Goal: Task Accomplishment & Management: Manage account settings

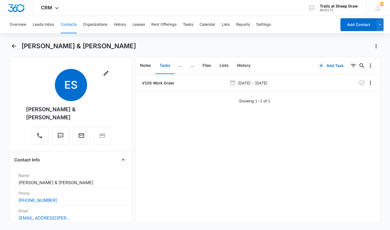
scroll to position [27, 0]
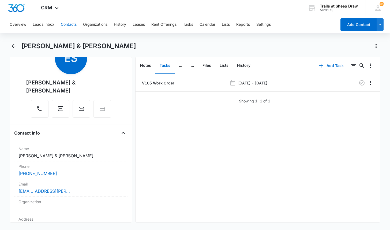
click at [69, 24] on button "Contacts" at bounding box center [69, 24] width 16 height 17
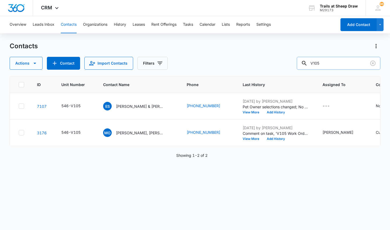
click at [324, 61] on input "V105" at bounding box center [339, 63] width 84 height 13
click at [324, 62] on input "V105" at bounding box center [339, 63] width 84 height 13
click at [347, 25] on button "Add Contact" at bounding box center [359, 24] width 36 height 13
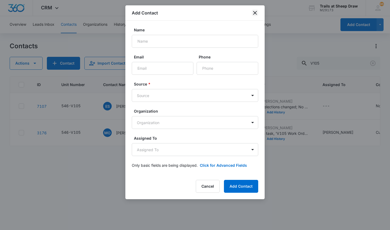
click at [255, 10] on icon "close" at bounding box center [255, 13] width 6 height 6
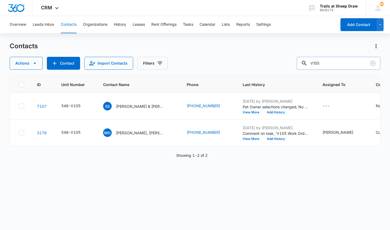
click at [344, 66] on input "V105" at bounding box center [339, 63] width 84 height 13
type input "[PERSON_NAME]"
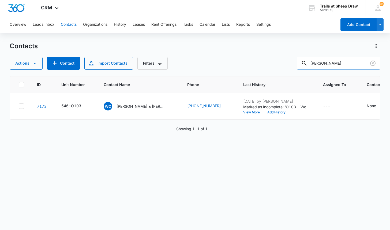
click at [342, 61] on input "[PERSON_NAME]" at bounding box center [339, 63] width 84 height 13
click at [360, 24] on button "Add Contact" at bounding box center [359, 24] width 36 height 13
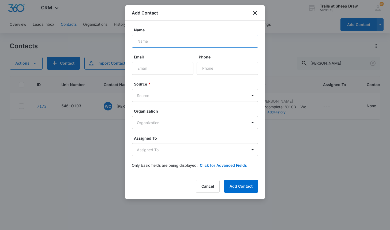
click at [155, 42] on input "Name" at bounding box center [195, 41] width 127 height 13
type input "[PERSON_NAME] & [PERSON_NAME]"
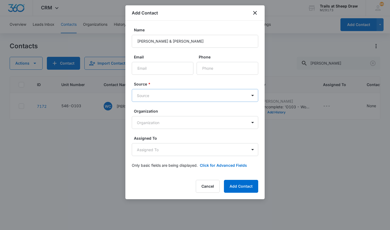
click at [168, 95] on body "CRM Apps Reputation Websites Forms CRM Email Social Content Ads Intelligence Fi…" at bounding box center [195, 115] width 390 height 230
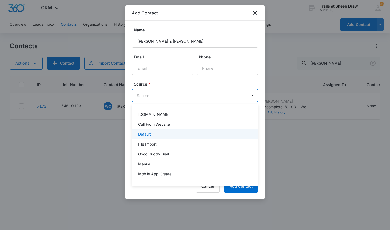
click at [174, 132] on div "Default" at bounding box center [194, 134] width 113 height 6
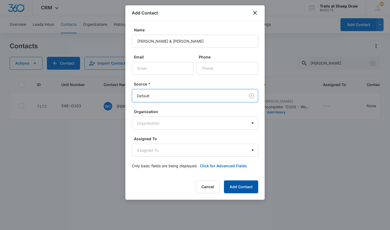
click at [253, 187] on button "Add Contact" at bounding box center [241, 186] width 34 height 13
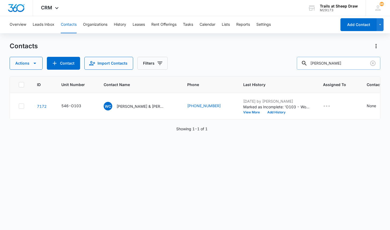
click at [340, 67] on input "[PERSON_NAME]" at bounding box center [339, 63] width 84 height 13
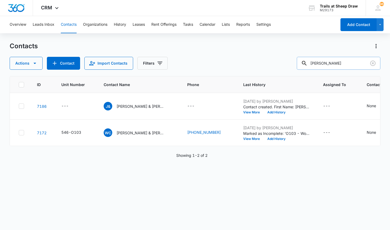
click at [327, 59] on input "[PERSON_NAME]" at bounding box center [339, 63] width 84 height 13
click at [328, 59] on input "[PERSON_NAME]" at bounding box center [339, 63] width 84 height 13
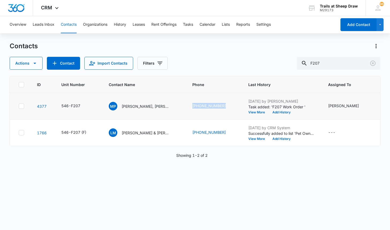
drag, startPoint x: 190, startPoint y: 105, endPoint x: 217, endPoint y: 110, distance: 27.4
click at [217, 110] on td "[PHONE_NUMBER]" at bounding box center [214, 106] width 56 height 27
copy link "[PHONE_NUMBER]"
click at [255, 37] on div "Overview Leads Inbox Contacts Organizations History Leases Rent Offerings Tasks…" at bounding box center [195, 122] width 390 height 213
click at [333, 64] on input "F207" at bounding box center [339, 63] width 84 height 13
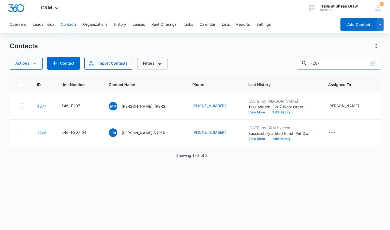
click at [333, 64] on input "F207" at bounding box center [339, 63] width 84 height 13
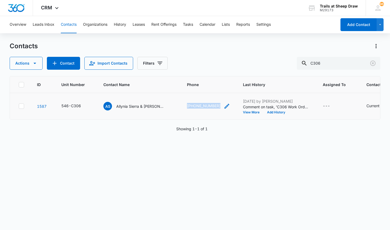
drag, startPoint x: 184, startPoint y: 107, endPoint x: 218, endPoint y: 107, distance: 33.8
click at [218, 107] on td "[PHONE_NUMBER]" at bounding box center [209, 106] width 56 height 27
copy link "[PHONE_NUMBER]"
click at [66, 25] on button "Contacts" at bounding box center [69, 24] width 16 height 17
click at [341, 62] on input "C306" at bounding box center [339, 63] width 84 height 13
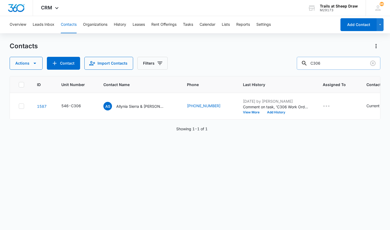
click at [341, 62] on input "C306" at bounding box center [339, 63] width 84 height 13
type input "R306"
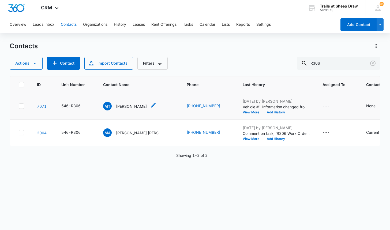
click at [127, 106] on p "[PERSON_NAME]" at bounding box center [131, 106] width 31 height 6
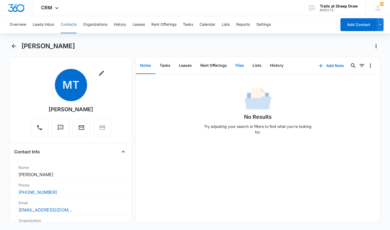
click at [242, 64] on button "Files" at bounding box center [239, 65] width 17 height 17
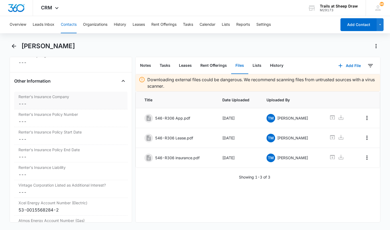
scroll to position [1153, 0]
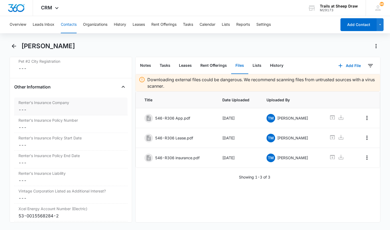
click at [27, 108] on dd "Cancel Save Changes ---" at bounding box center [70, 109] width 105 height 6
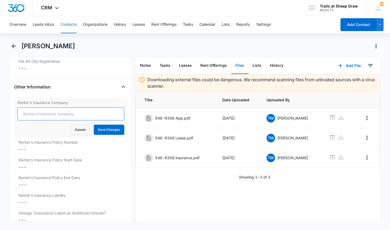
click at [24, 113] on input "Renter's Insurance Company" at bounding box center [70, 113] width 107 height 13
click at [56, 114] on input "LP9A056E672" at bounding box center [70, 113] width 107 height 13
type input "LP9A056E672"
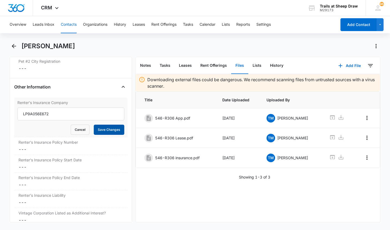
click at [113, 132] on button "Save Changes" at bounding box center [109, 130] width 31 height 10
click at [60, 115] on input "LP9A056E672" at bounding box center [70, 113] width 107 height 13
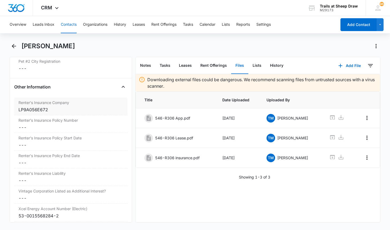
click at [44, 107] on div "LP9A056E672" at bounding box center [70, 109] width 105 height 6
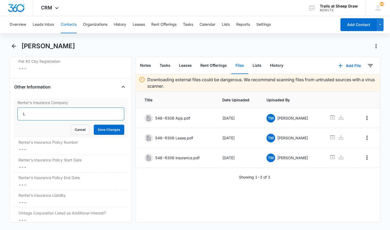
click at [45, 119] on input "L" at bounding box center [70, 113] width 107 height 13
type input "Lemonade"
click at [95, 129] on button "Save Changes" at bounding box center [109, 130] width 31 height 10
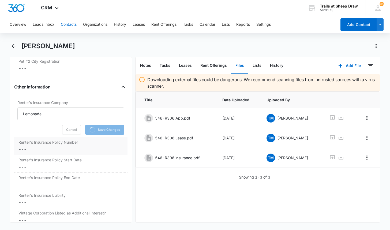
click at [32, 151] on dd "Cancel Save Changes ---" at bounding box center [70, 149] width 105 height 6
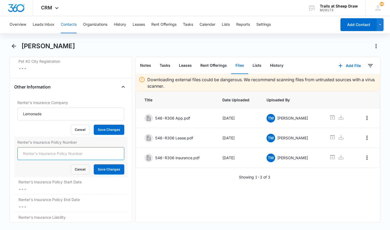
click at [33, 152] on input "Renter's Insurance Policy Number" at bounding box center [70, 153] width 107 height 13
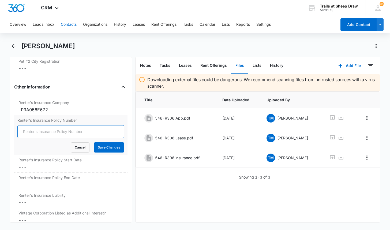
paste input "LP9A056E672"
type input "LP9A056E672"
click at [102, 146] on button "Save Changes" at bounding box center [109, 147] width 31 height 10
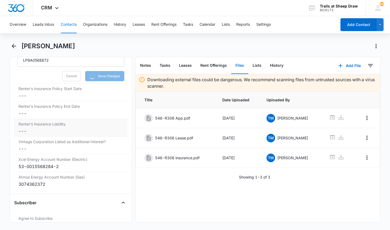
scroll to position [1233, 0]
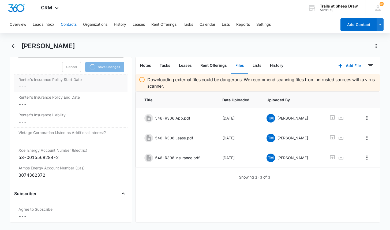
click at [33, 91] on div "Renter's Insurance Policy Start Date Cancel Save Changes ---" at bounding box center [70, 84] width 113 height 18
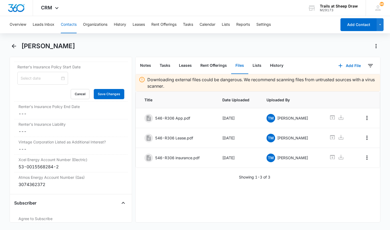
scroll to position [1223, 0]
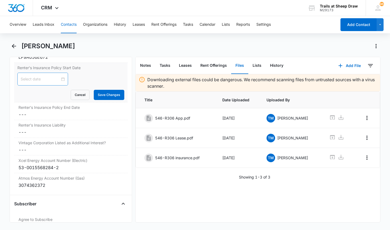
click at [61, 79] on div at bounding box center [43, 79] width 44 height 6
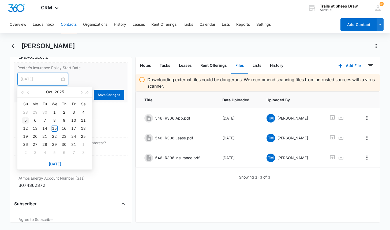
type input "[DATE]"
click at [24, 119] on div "5" at bounding box center [25, 120] width 6 height 6
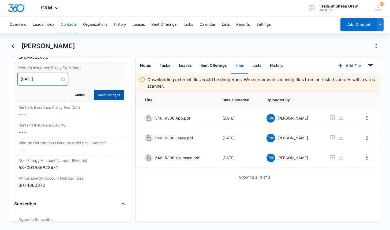
click at [95, 97] on button "Save Changes" at bounding box center [109, 95] width 31 height 10
click at [38, 113] on dd "Cancel Save Changes ---" at bounding box center [70, 114] width 105 height 6
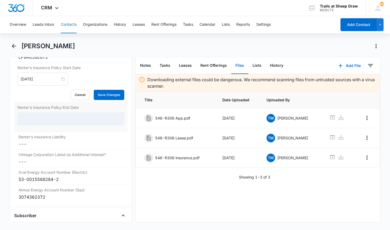
click at [39, 117] on div at bounding box center [70, 118] width 107 height 13
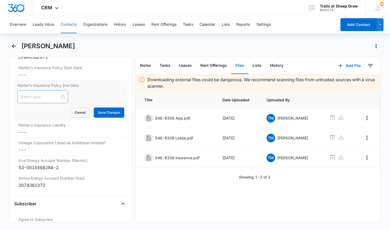
click at [45, 98] on input at bounding box center [40, 97] width 39 height 6
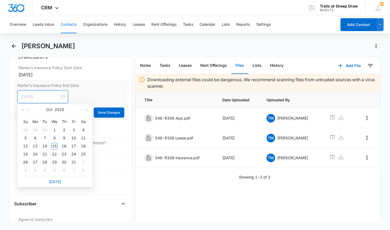
type input "[DATE]"
click at [88, 111] on button "button" at bounding box center [87, 109] width 6 height 11
type input "[DATE]"
click at [38, 138] on div "5" at bounding box center [35, 138] width 6 height 6
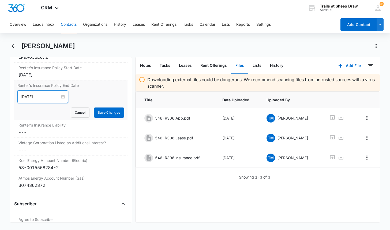
click at [95, 118] on div "Renter's Insurance Policy End Date [DATE] [DATE] Su Mo Tu We Th Fr Sa 27 28 29 …" at bounding box center [70, 100] width 113 height 40
click at [97, 116] on button "Save Changes" at bounding box center [109, 112] width 31 height 10
click at [65, 126] on label "Renter's Insurance Liability" at bounding box center [70, 125] width 105 height 6
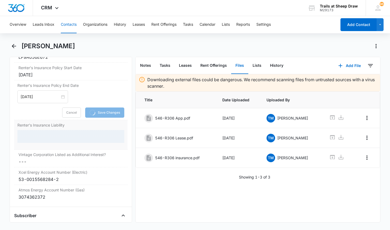
click at [29, 134] on div at bounding box center [70, 136] width 107 height 13
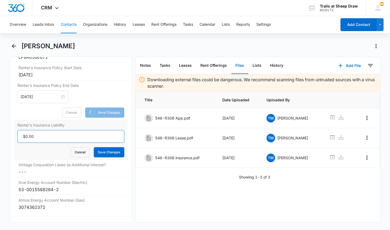
click at [34, 138] on input "Renter's Insurance Liability" at bounding box center [70, 136] width 107 height 13
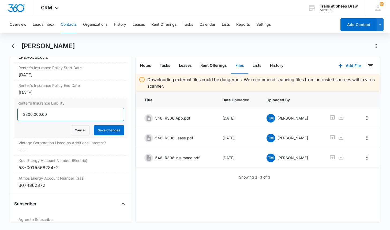
type input "$300,000.00"
click at [110, 129] on button "Save Changes" at bounding box center [109, 130] width 31 height 10
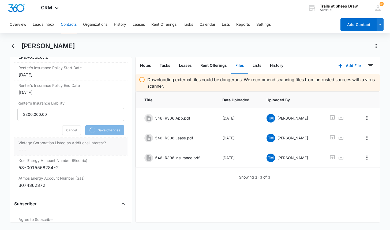
click at [56, 148] on dd "Cancel Save Changes ---" at bounding box center [70, 150] width 105 height 6
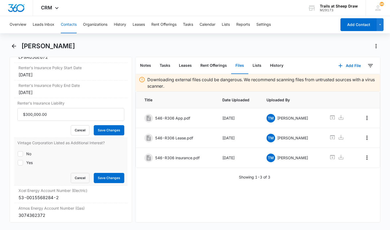
click at [23, 162] on icon at bounding box center [20, 162] width 5 height 5
click at [18, 162] on input "Yes" at bounding box center [17, 162] width 0 height 0
checkbox input "true"
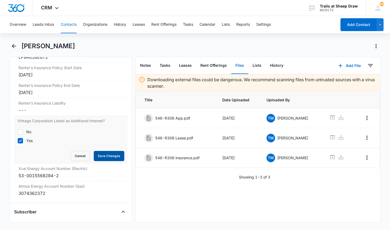
click at [101, 155] on button "Save Changes" at bounding box center [109, 156] width 31 height 10
click at [7, 174] on main "[PERSON_NAME] Remove MT [PERSON_NAME] Contact Info Name Cancel Save Changes [PE…" at bounding box center [195, 135] width 390 height 187
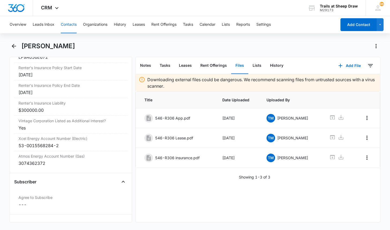
click at [7, 173] on main "[PERSON_NAME] Remove MT [PERSON_NAME] Contact Info Name Cancel Save Changes [PE…" at bounding box center [195, 135] width 390 height 187
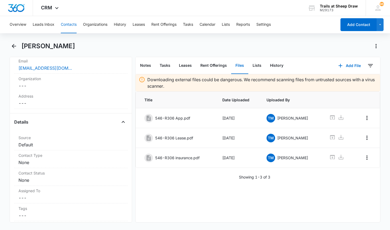
scroll to position [0, 0]
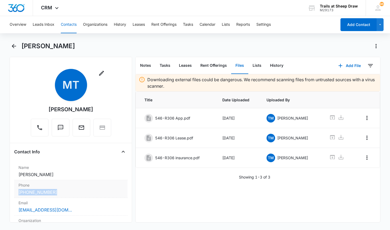
drag, startPoint x: 12, startPoint y: 193, endPoint x: 57, endPoint y: 192, distance: 45.6
click at [57, 192] on div "Remove MT [PERSON_NAME] Contact Info Name Cancel Save Changes [PERSON_NAME] Pho…" at bounding box center [71, 140] width 123 height 166
copy link "[PHONE_NUMBER]"
